Goal: Transaction & Acquisition: Obtain resource

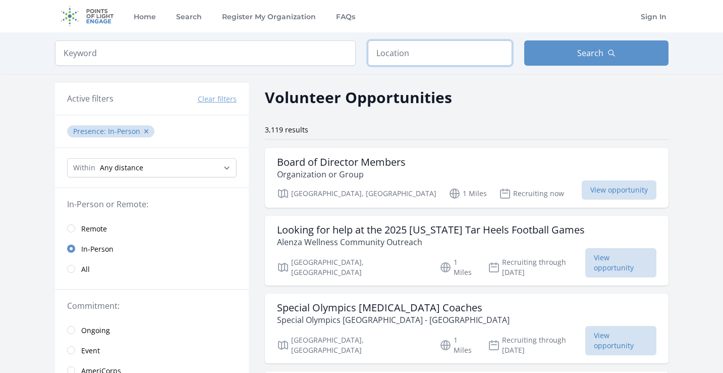
click at [442, 62] on input "text" at bounding box center [440, 52] width 144 height 25
click at [72, 230] on input "radio" at bounding box center [71, 228] width 8 height 8
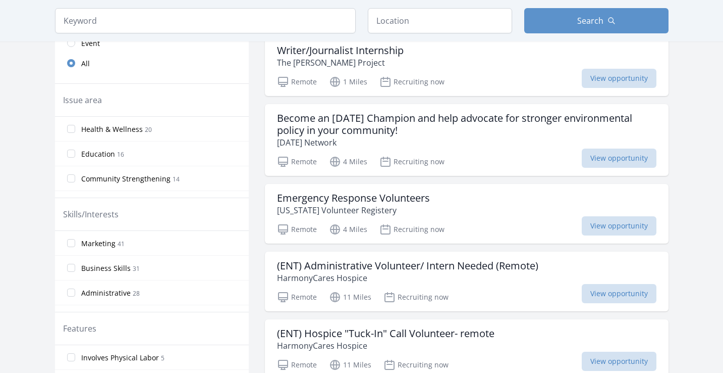
scroll to position [266, 0]
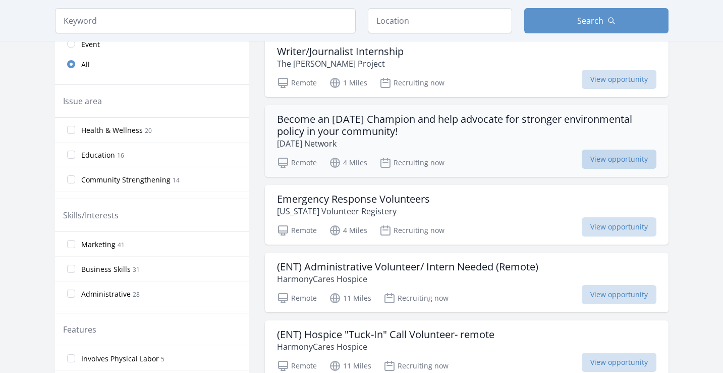
click at [599, 160] on span "View opportunity" at bounding box center [619, 158] width 75 height 19
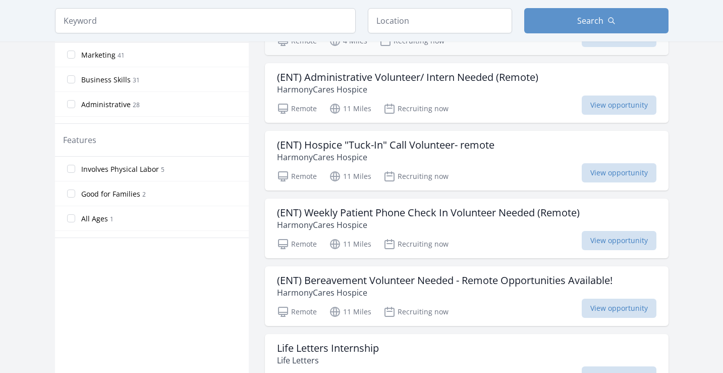
scroll to position [0, 0]
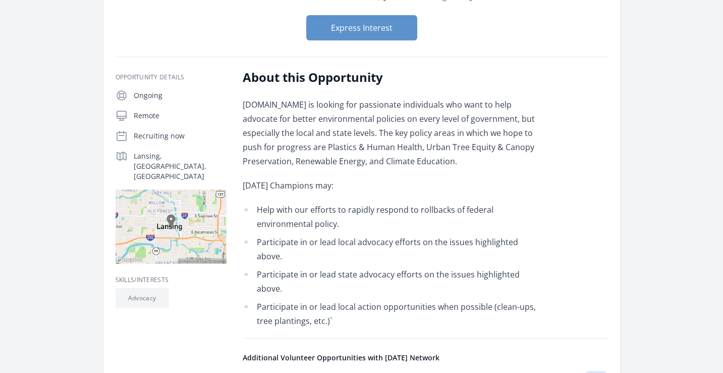
scroll to position [166, 0]
